Goal: Transaction & Acquisition: Purchase product/service

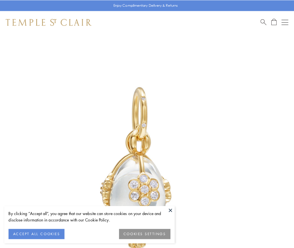
scroll to position [2, 0]
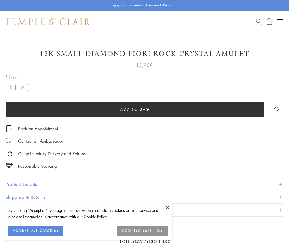
click at [135, 109] on span "Add to bag" at bounding box center [135, 109] width 29 height 6
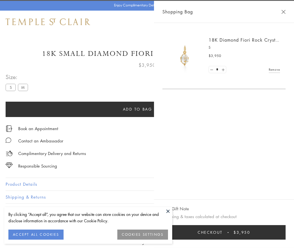
click at [238, 233] on button "Checkout $3,950" at bounding box center [223, 232] width 123 height 15
